Goal: Find contact information: Obtain details needed to contact an individual or organization

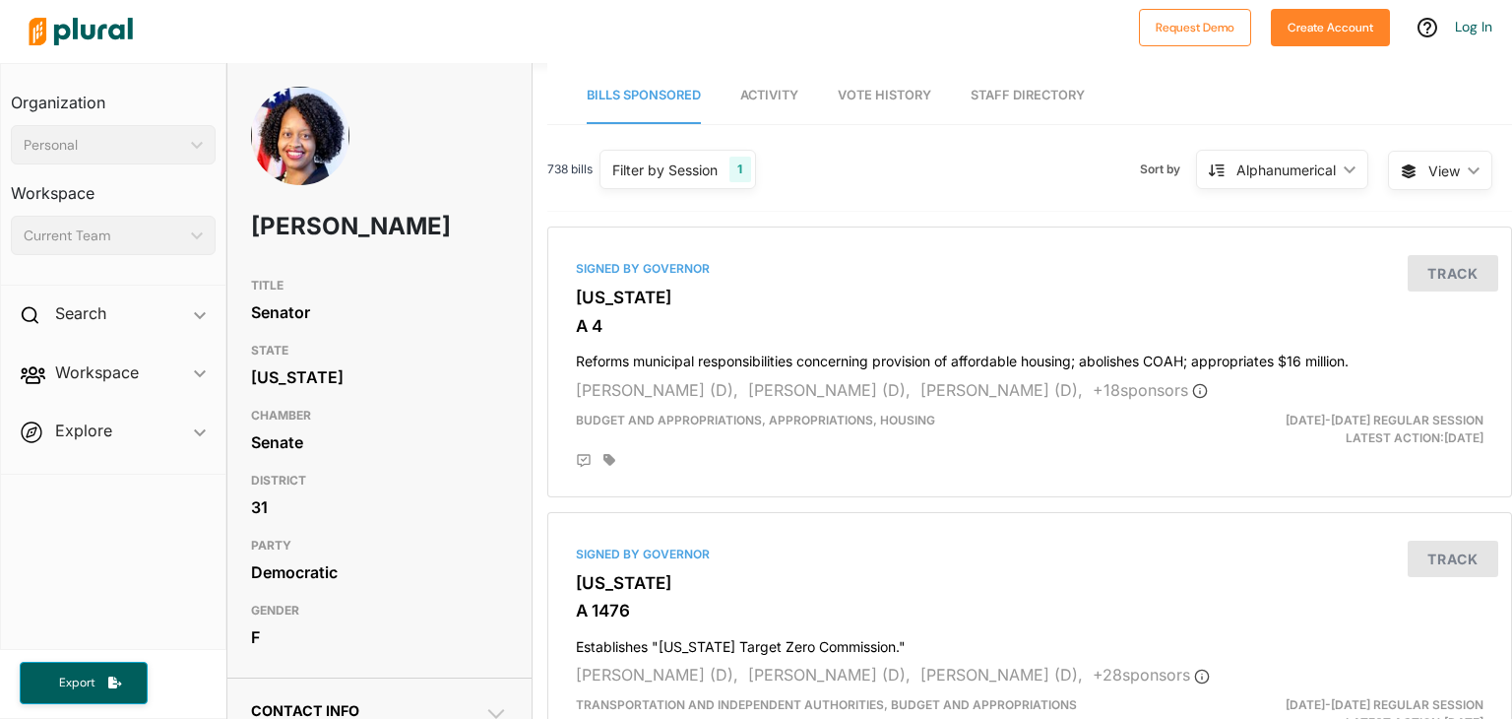
drag, startPoint x: 457, startPoint y: 483, endPoint x: 385, endPoint y: 482, distance: 71.9
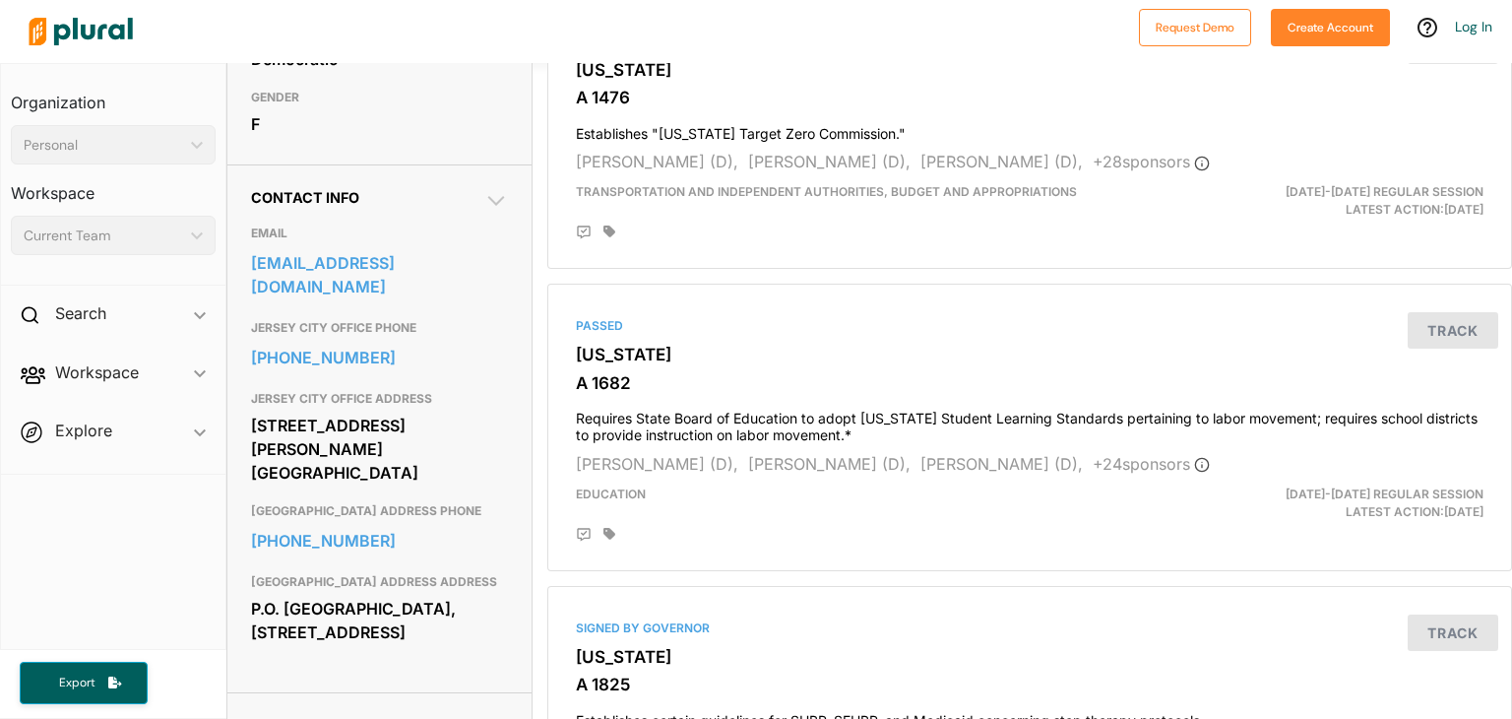
scroll to position [517, 0]
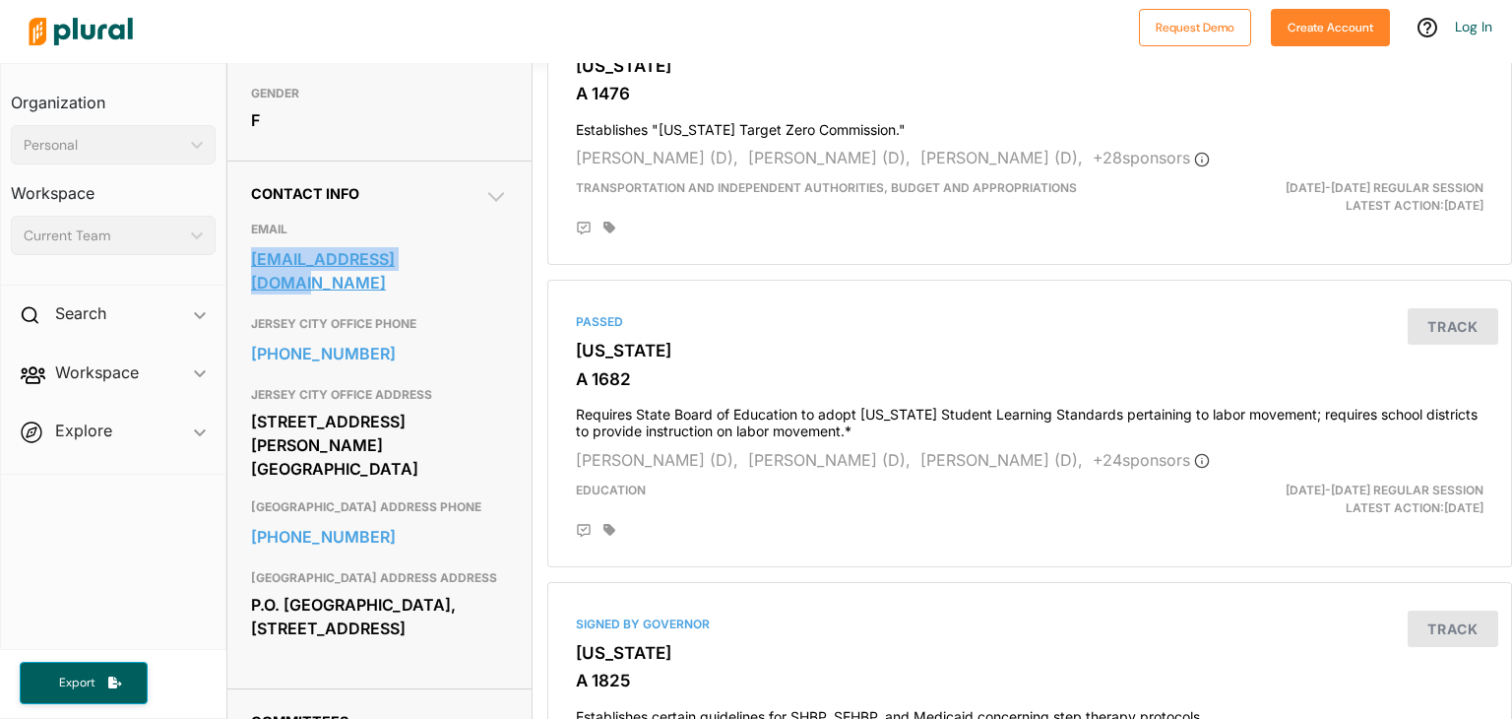
drag, startPoint x: 238, startPoint y: 294, endPoint x: 439, endPoint y: 296, distance: 200.9
click at [439, 296] on div "Contact Info EMAIL senmcknight@njleg.org JERSEY CITY OFFICE PHONE 201-360-2502 …" at bounding box center [379, 425] width 305 height 528
copy link "senmcknight@njleg.org"
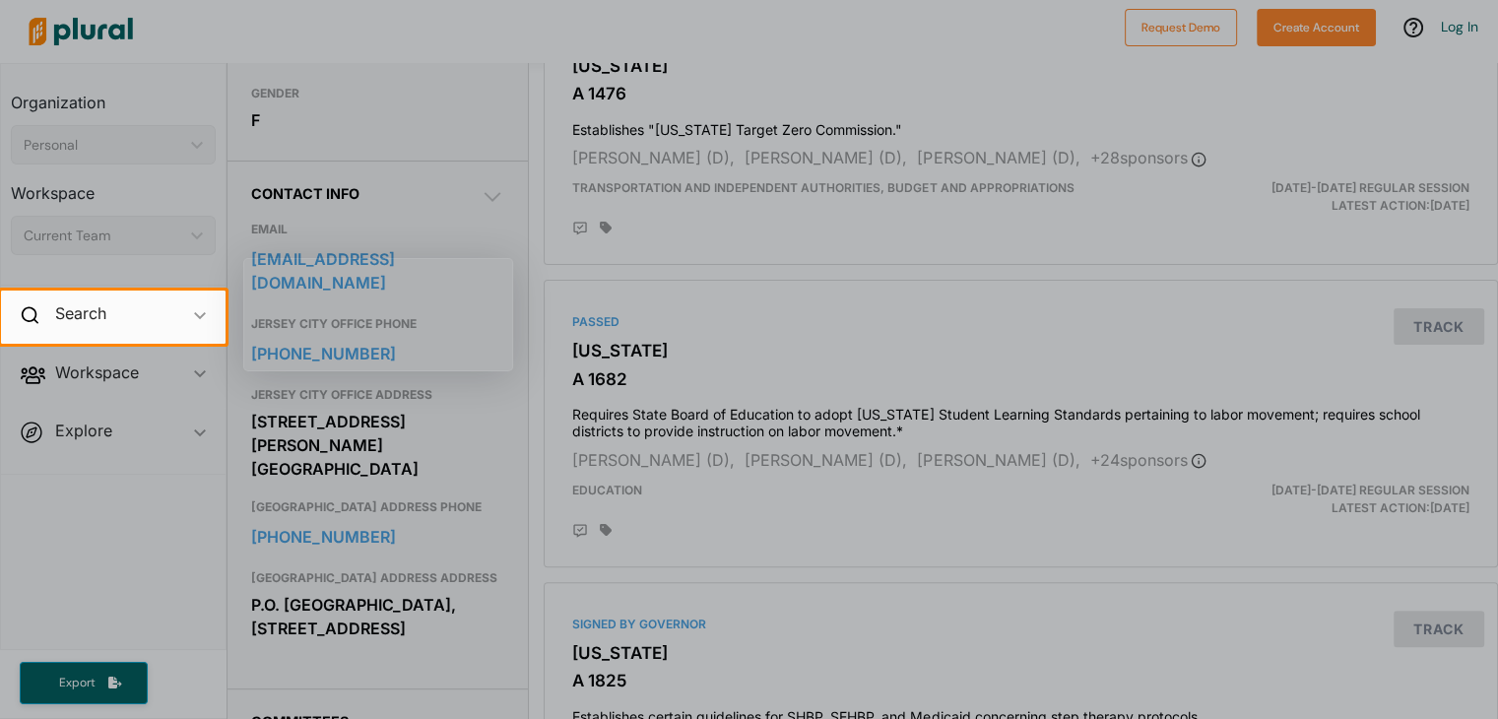
click at [742, 257] on div at bounding box center [749, 145] width 1498 height 290
click at [512, 228] on div at bounding box center [749, 145] width 1498 height 290
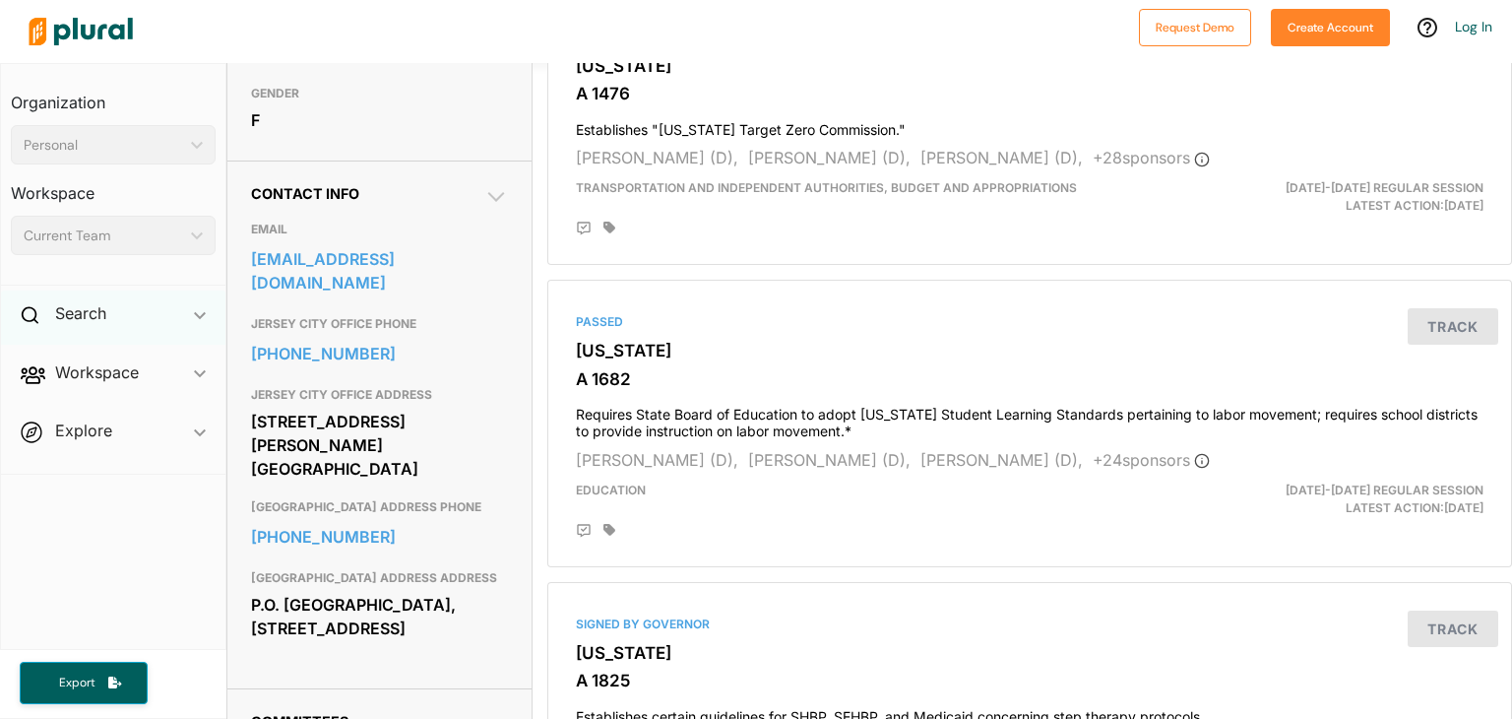
click at [118, 312] on div "Search ic_keyboard_arrow_down" at bounding box center [113, 316] width 225 height 53
click at [27, 319] on icon at bounding box center [30, 315] width 18 height 18
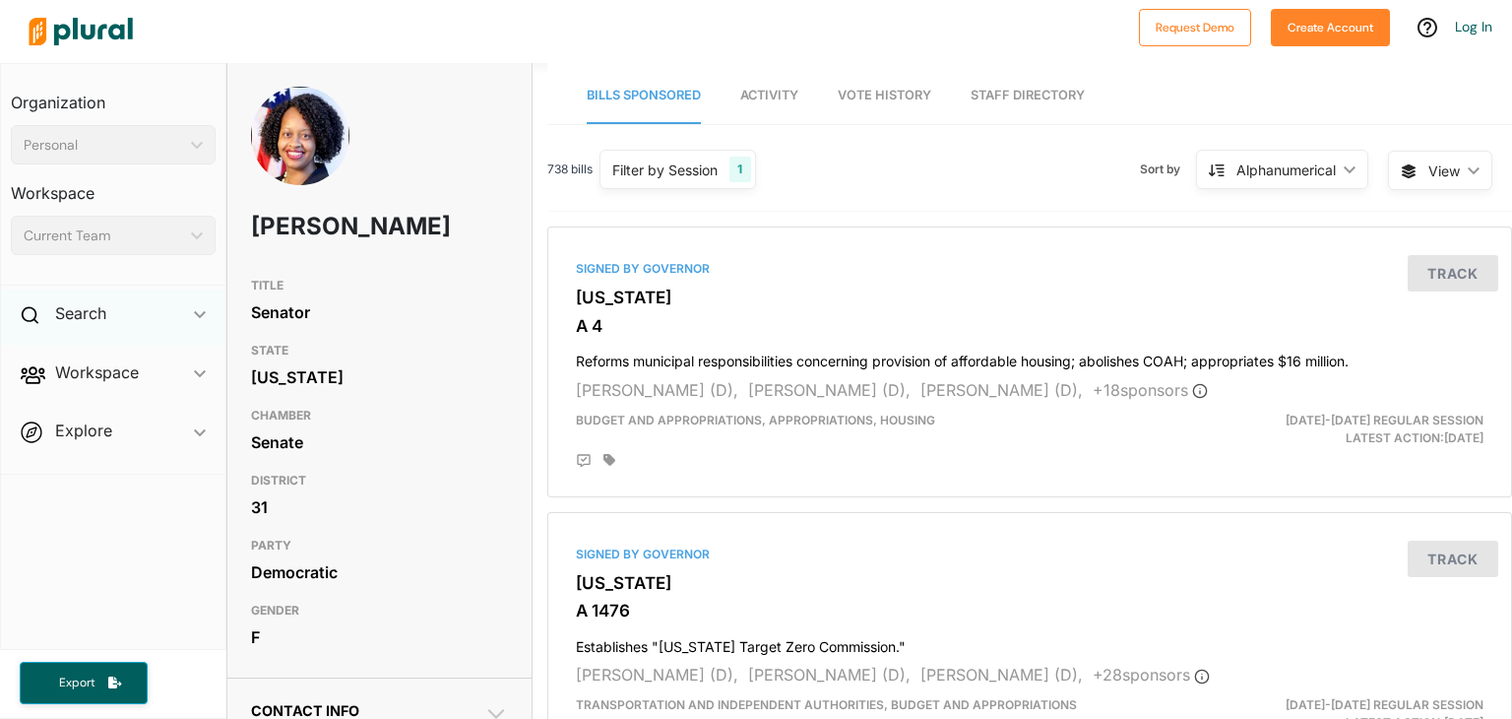
click at [36, 316] on icon at bounding box center [30, 315] width 18 height 18
click at [84, 359] on h4 "Bills" at bounding box center [118, 359] width 175 height 19
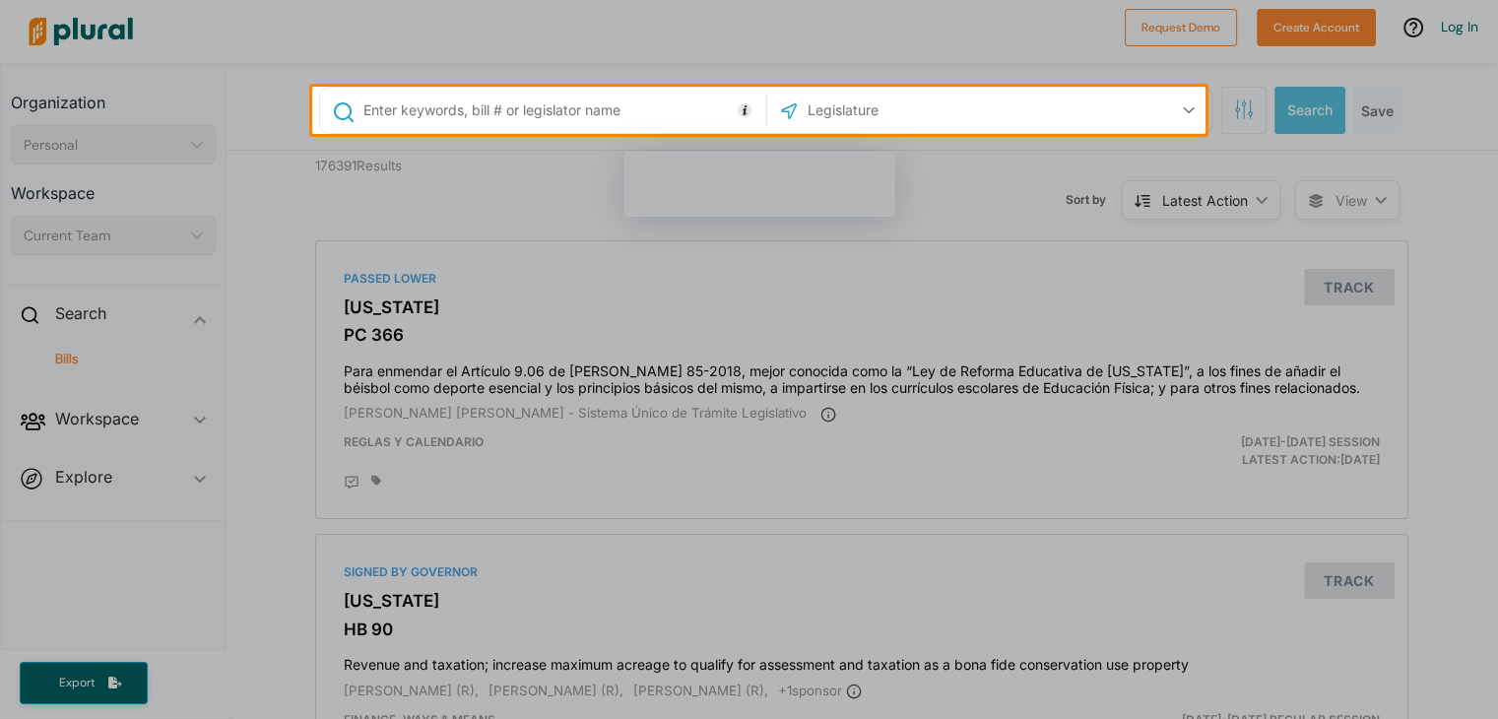
click at [491, 111] on input "text" at bounding box center [560, 110] width 399 height 37
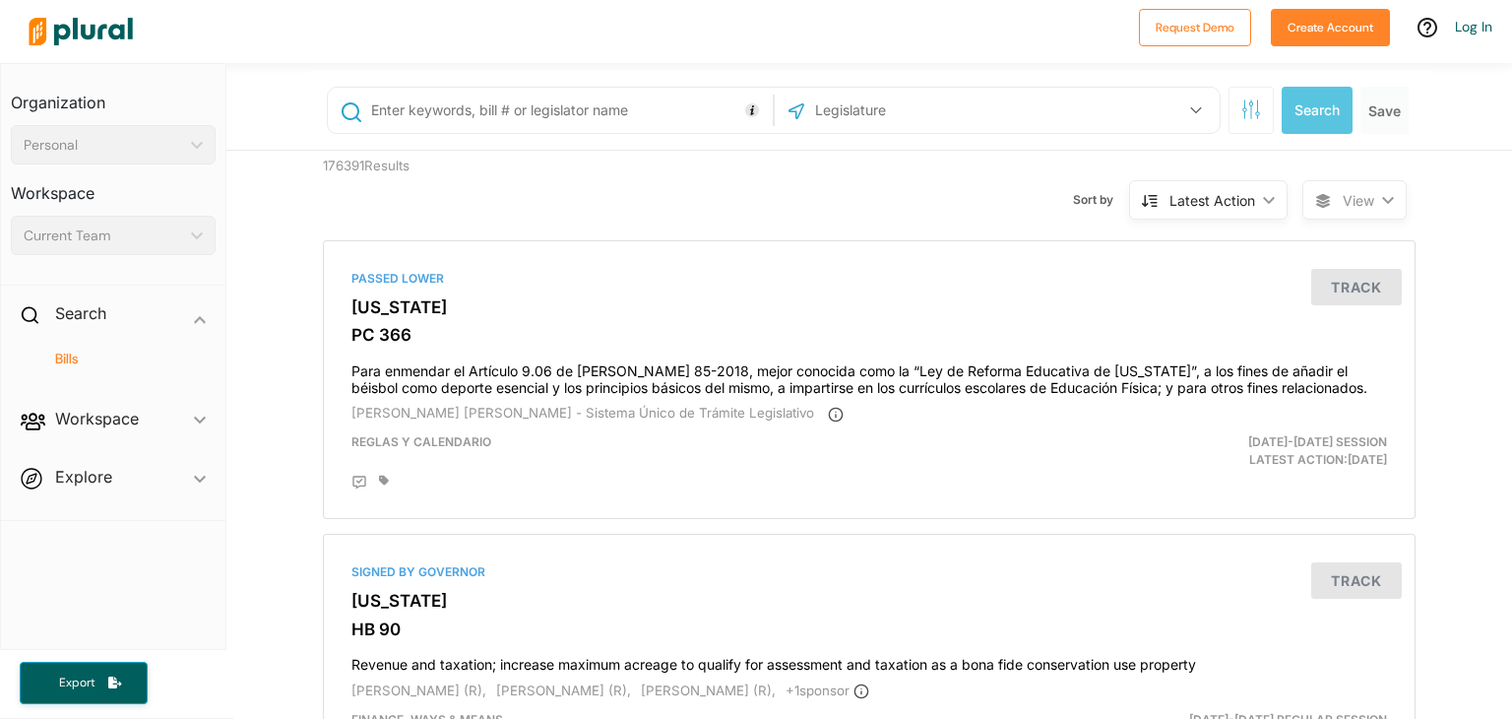
paste input "Assemblywoman Barbara McCann Stamato"
type input "Assemblywoman Barbara McCann Stamato"
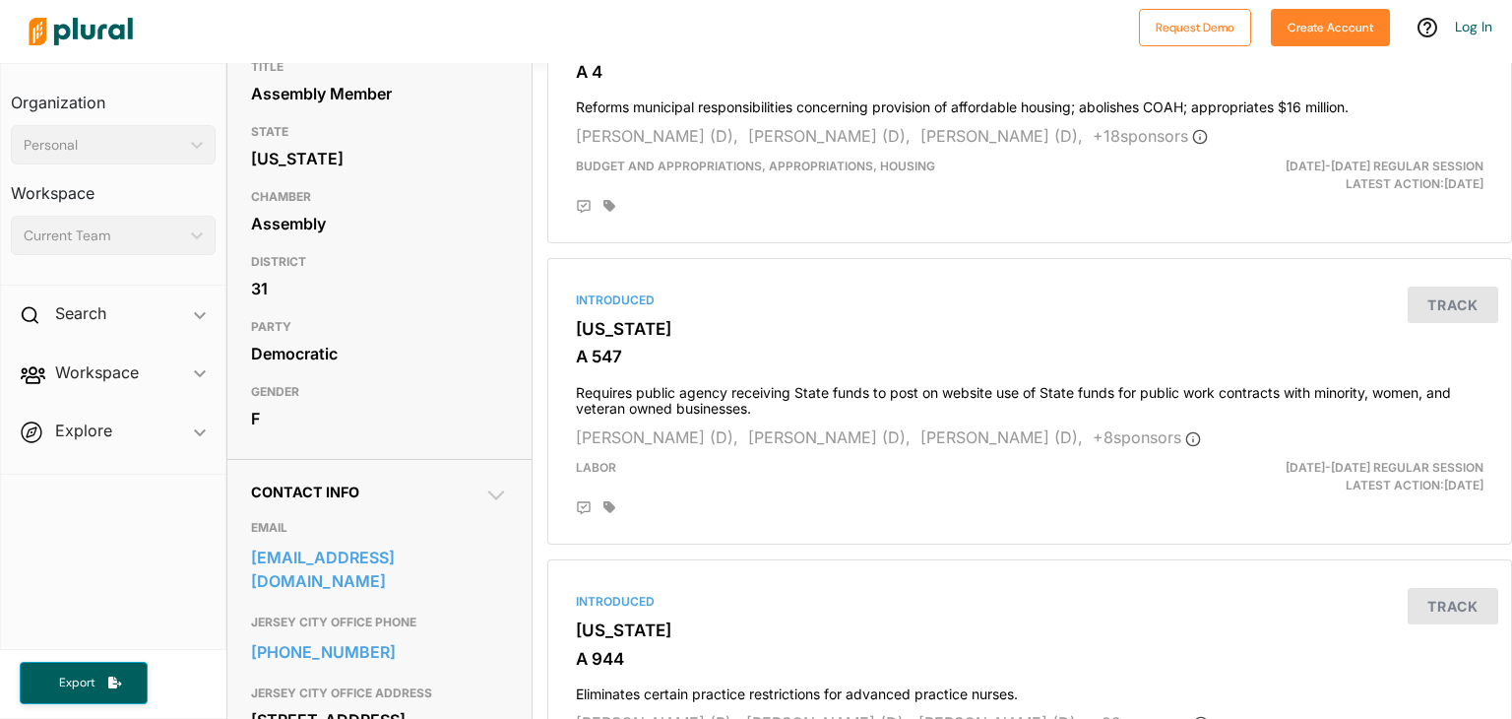
scroll to position [341, 0]
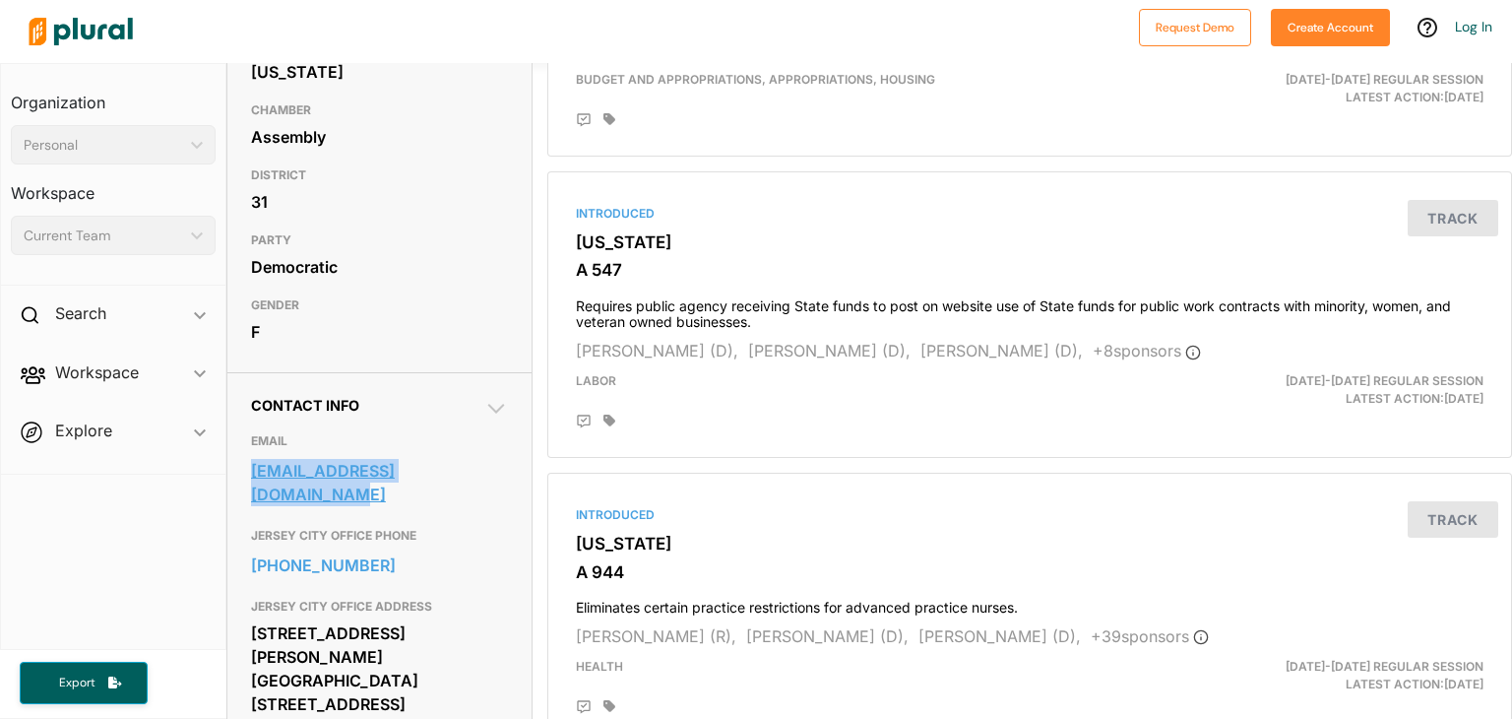
drag, startPoint x: 233, startPoint y: 506, endPoint x: 501, endPoint y: 508, distance: 267.8
click at [501, 508] on div "Contact Info EMAIL aswmccannstamato@njleg.org JERSEY CITY OFFICE PHONE 201-451-…" at bounding box center [379, 647] width 305 height 551
copy link "aswmccannstamato@njleg.org"
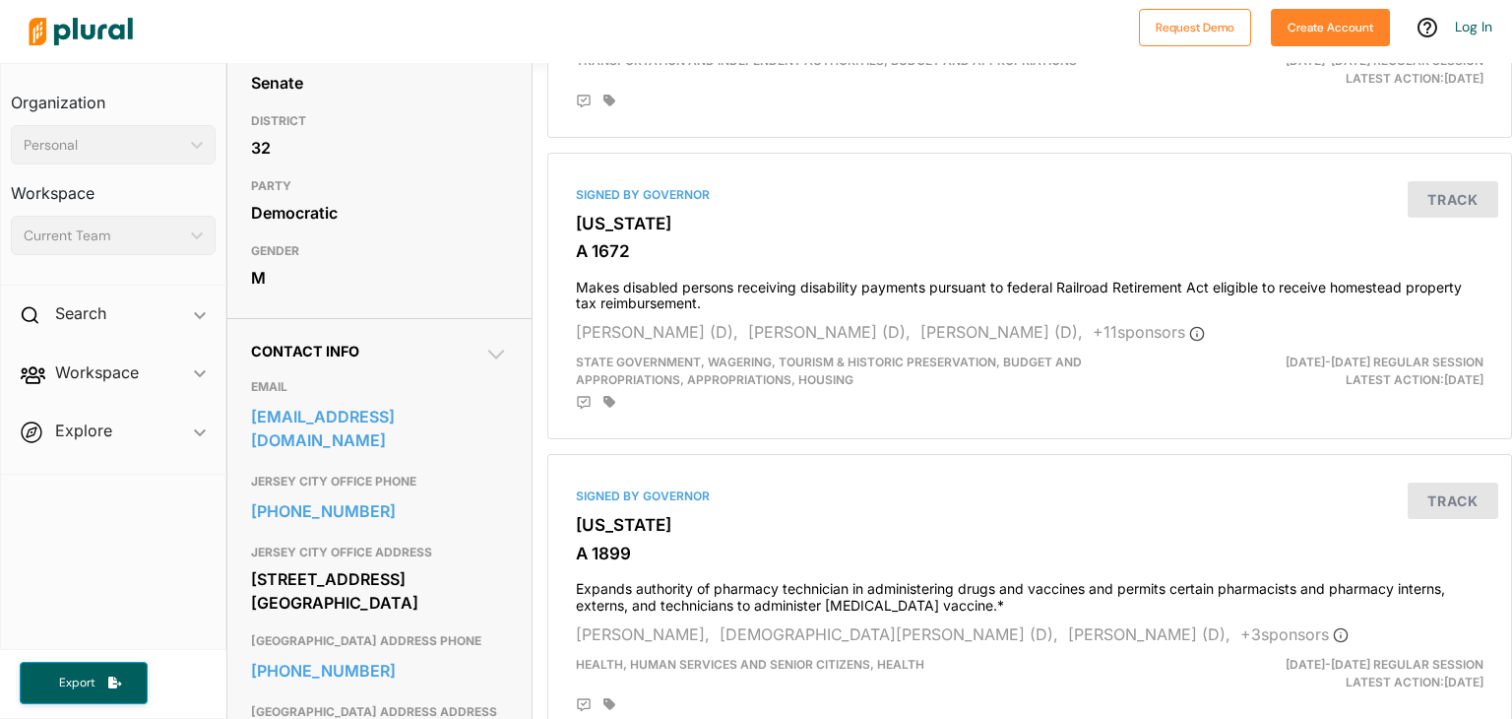
scroll to position [360, 0]
drag, startPoint x: 233, startPoint y: 419, endPoint x: 443, endPoint y: 415, distance: 209.8
click at [443, 415] on div "Contact Info EMAIL senmukherji@njleg.org JERSEY CITY OFFICE PHONE 201-626-4000 …" at bounding box center [379, 569] width 305 height 504
copy link "senmukherji@njleg.org"
click at [94, 148] on div "Personal" at bounding box center [104, 145] width 160 height 21
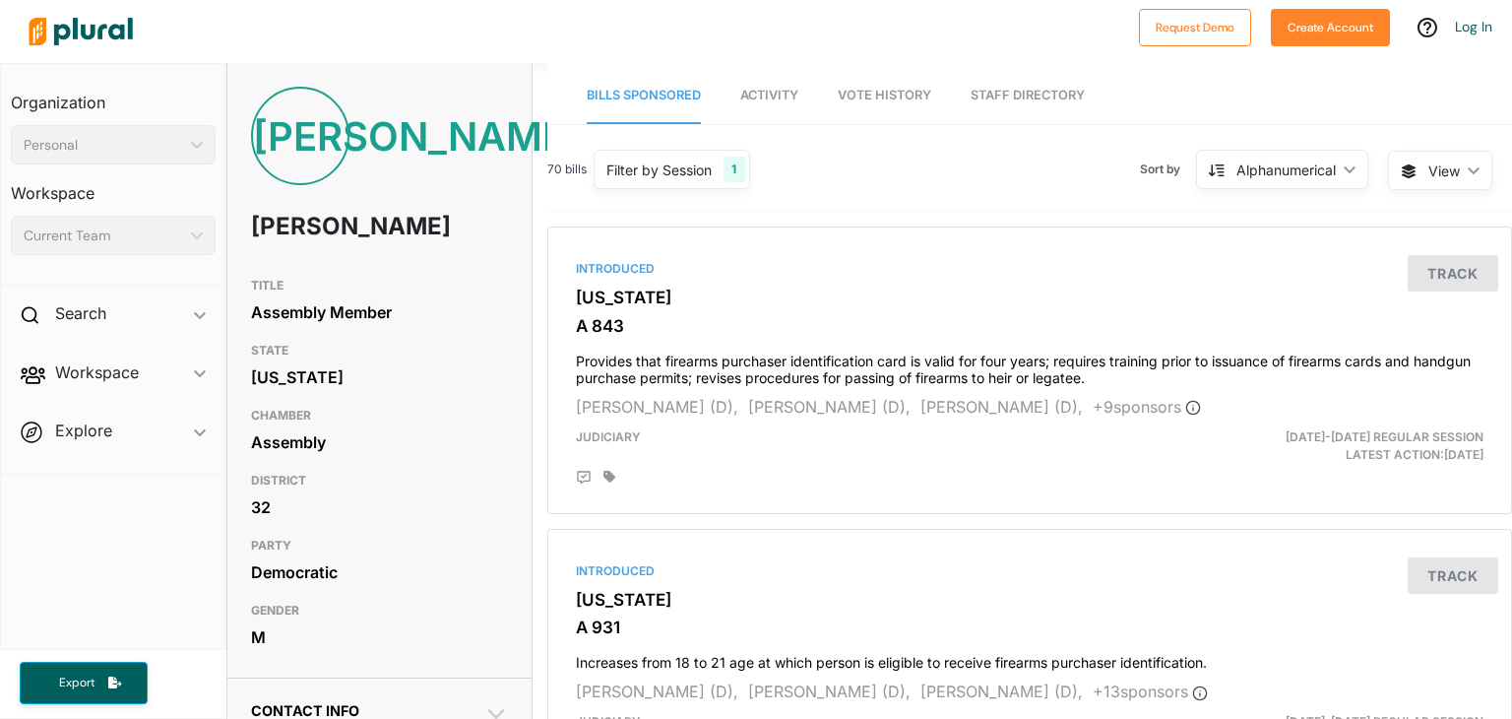
scroll to position [482, 0]
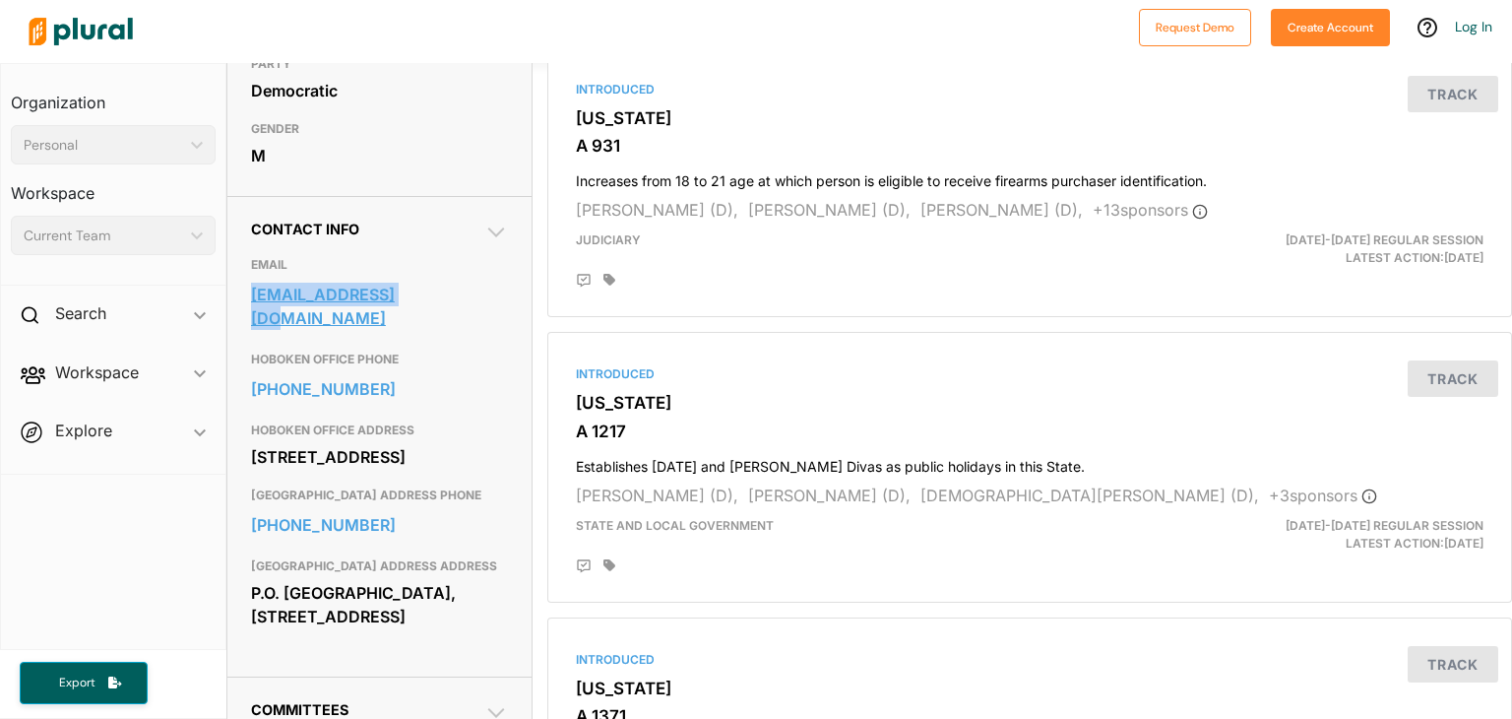
drag, startPoint x: 235, startPoint y: 297, endPoint x: 404, endPoint y: 284, distance: 168.9
click at [404, 284] on div "Contact Info EMAIL asmallen@njleg.org HOBOKEN OFFICE PHONE 201-683-7917 HOBOKEN…" at bounding box center [379, 436] width 305 height 481
copy link "asmallen@njleg.org"
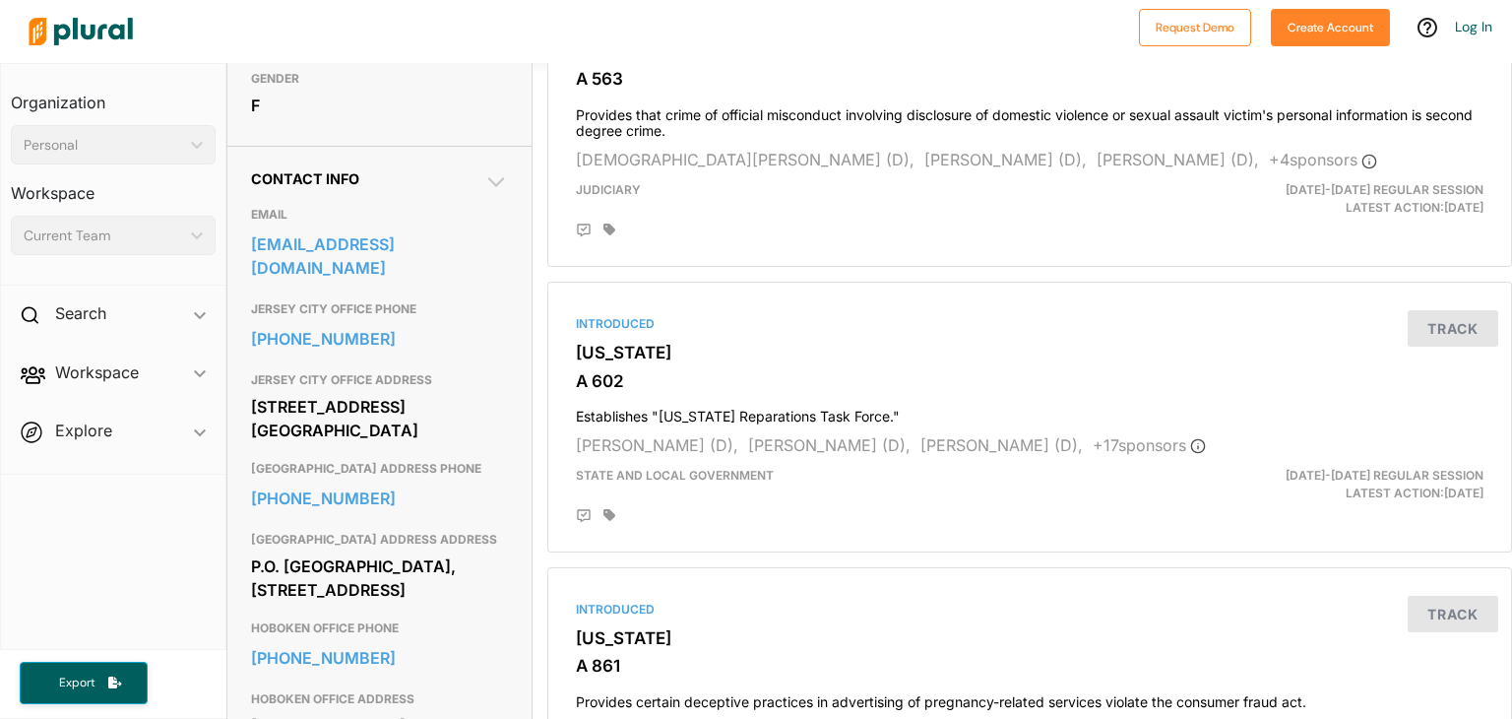
scroll to position [534, 0]
drag, startPoint x: 241, startPoint y: 277, endPoint x: 450, endPoint y: 290, distance: 209.2
click at [450, 290] on div "Contact Info EMAIL aswramirez@njleg.org JERSEY CITY OFFICE PHONE 201-626-4000 J…" at bounding box center [379, 464] width 305 height 640
copy link "aswramirez@njleg.org"
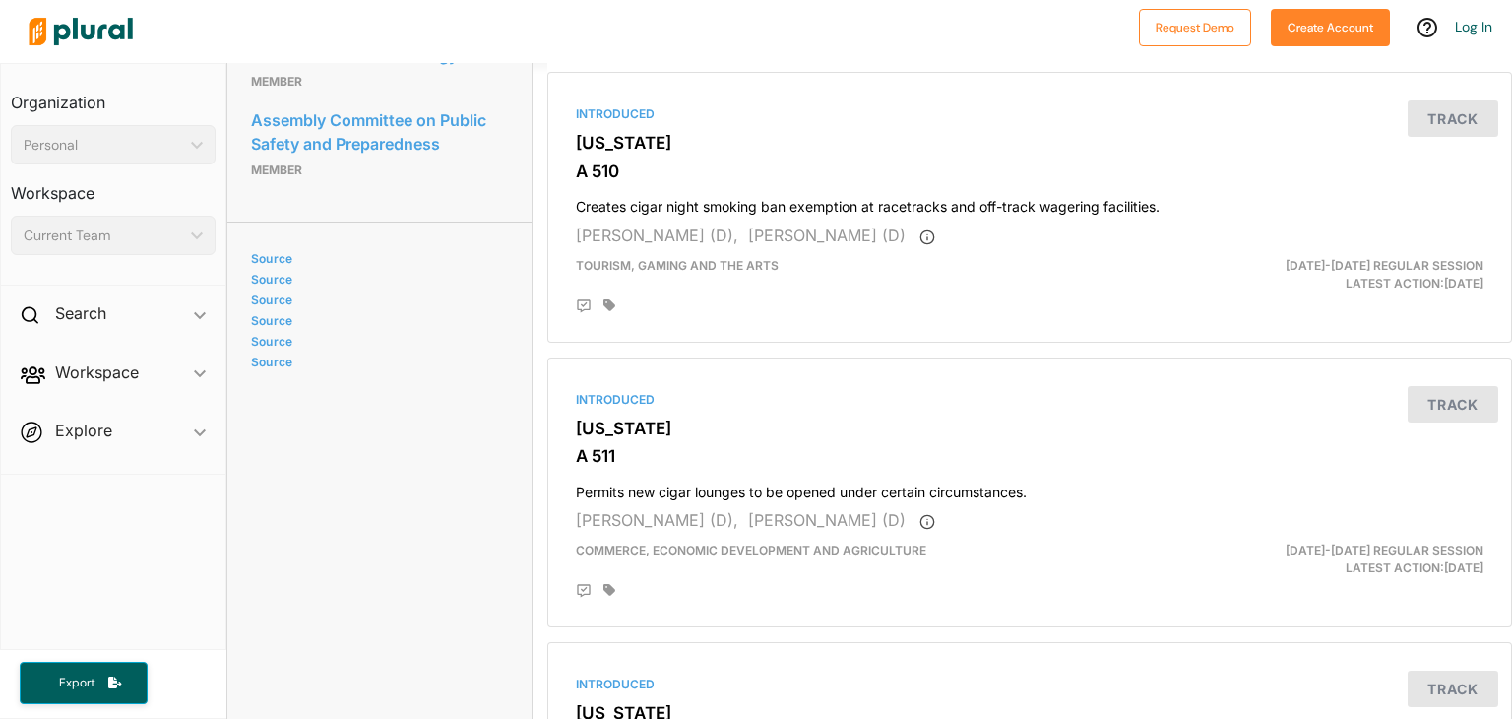
scroll to position [1363, 0]
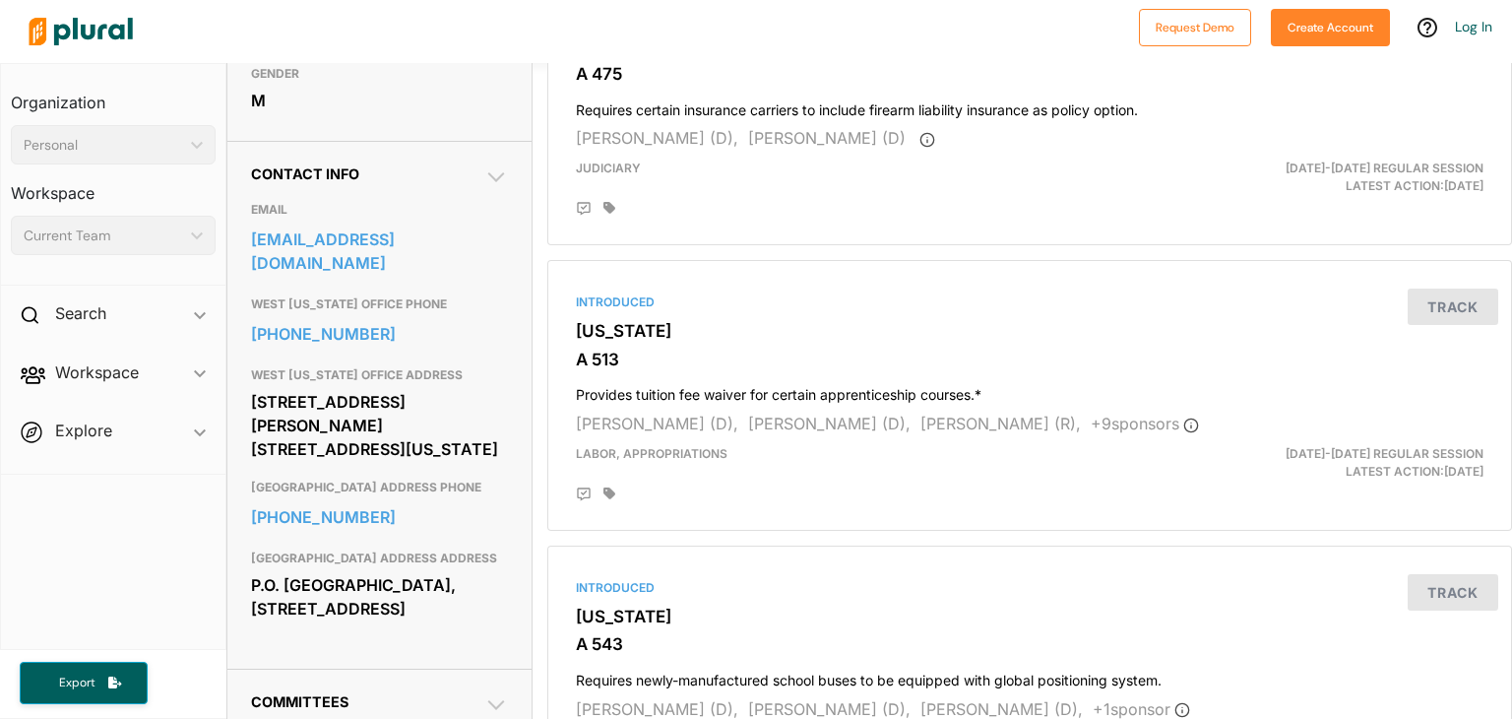
scroll to position [543, 0]
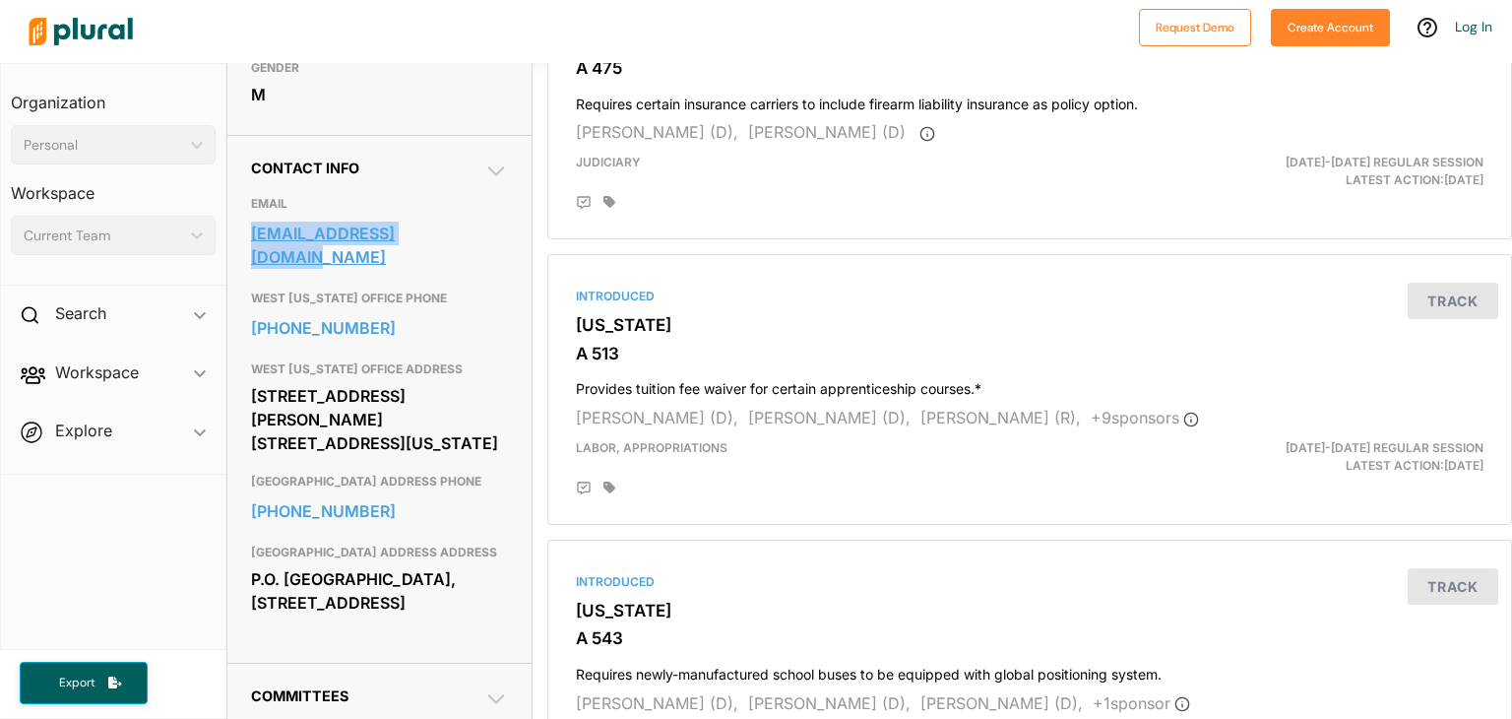
drag, startPoint x: 235, startPoint y: 269, endPoint x: 454, endPoint y: 265, distance: 218.6
click at [454, 265] on div "Contact Info EMAIL [EMAIL_ADDRESS][DOMAIN_NAME] [GEOGRAPHIC_DATA][US_STATE] OFF…" at bounding box center [379, 399] width 305 height 528
copy link "[EMAIL_ADDRESS][DOMAIN_NAME]"
